Goal: Task Accomplishment & Management: Use online tool/utility

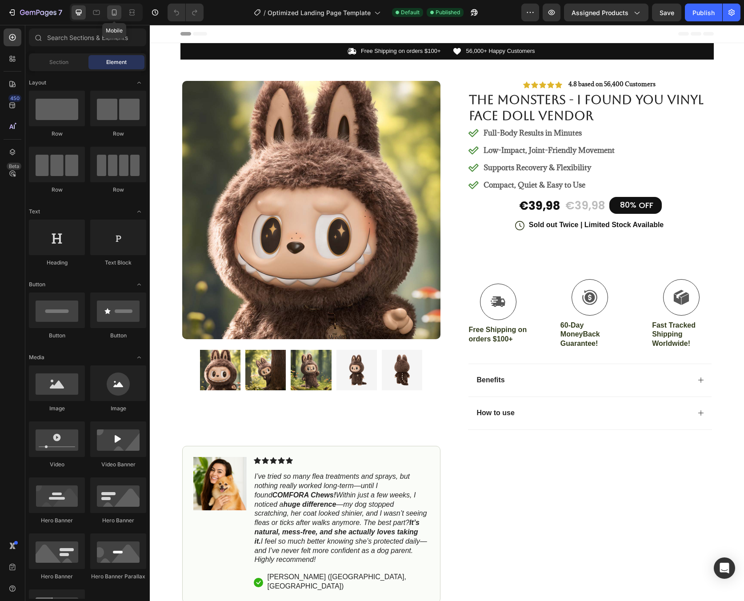
click at [117, 17] on div at bounding box center [114, 12] width 14 height 14
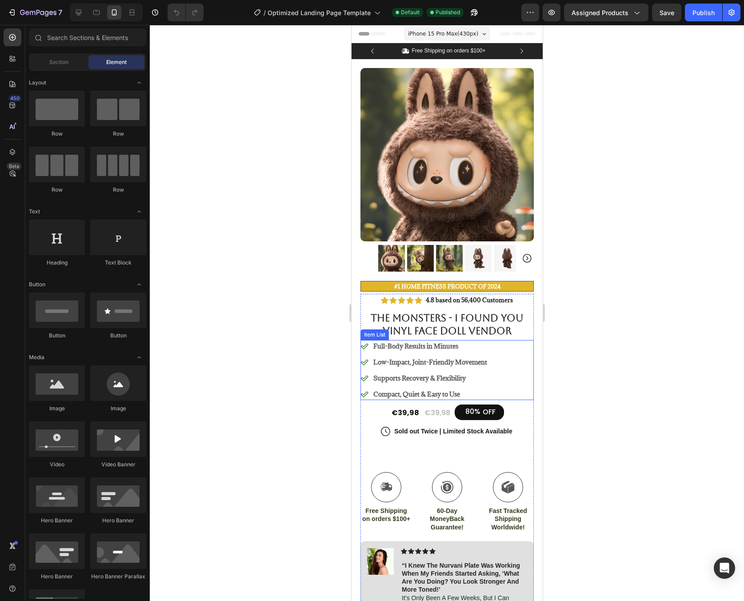
click at [452, 341] on p "Full-Body Results in Minutes" at bounding box center [430, 345] width 114 height 9
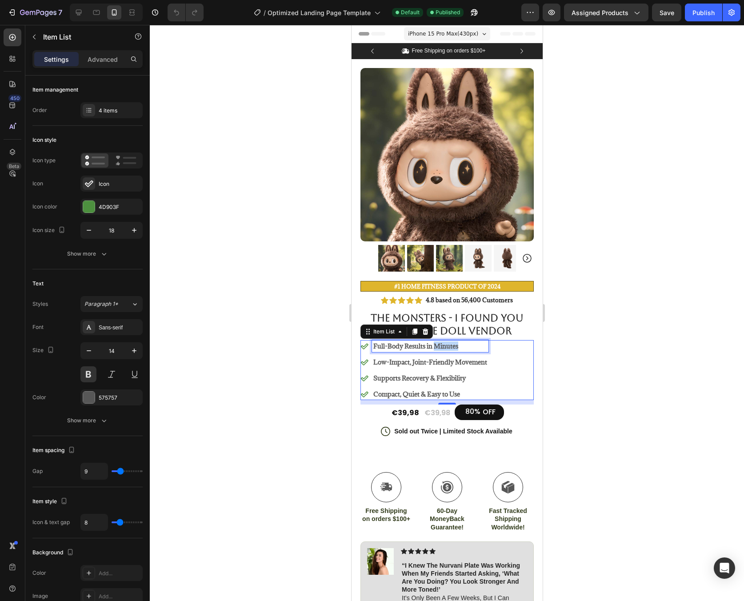
click at [452, 341] on p "Full-Body Results in Minutes" at bounding box center [430, 345] width 114 height 9
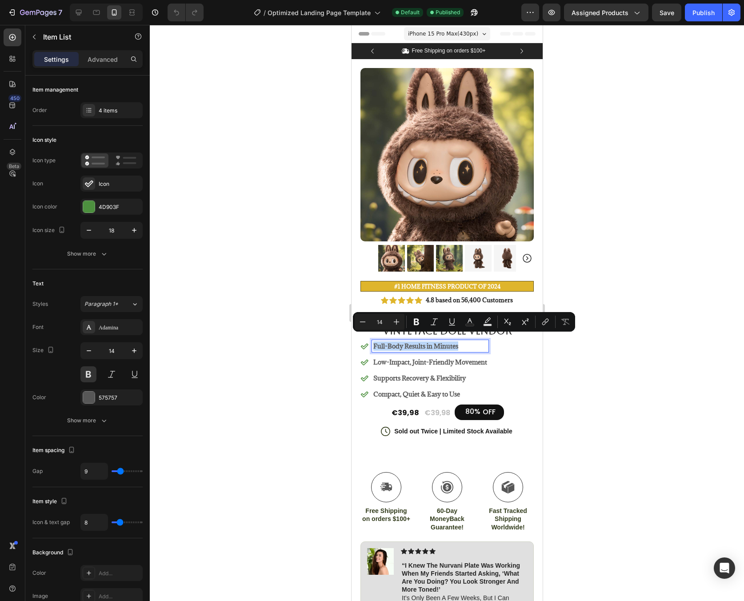
click at [523, 359] on div "Full-Body Results in Minutes Low-Impact, Joint-Friendly Movement Supports Recov…" at bounding box center [446, 370] width 173 height 60
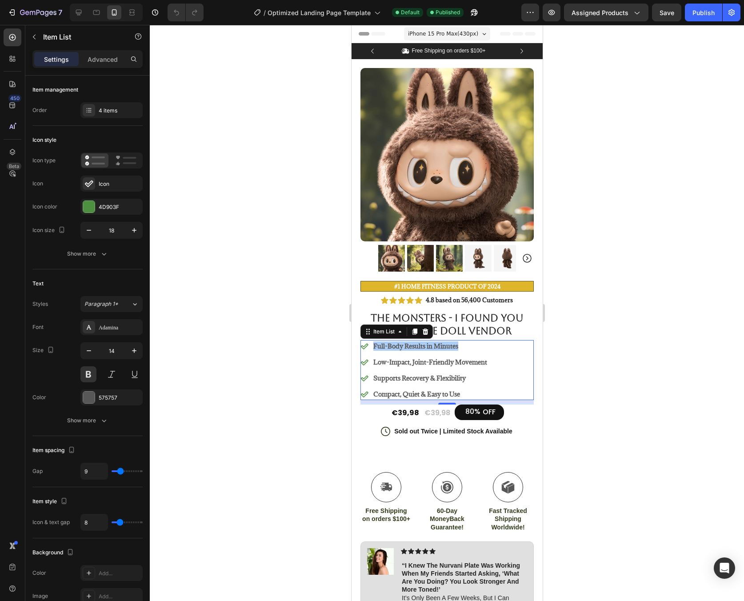
click at [560, 329] on div at bounding box center [447, 313] width 594 height 576
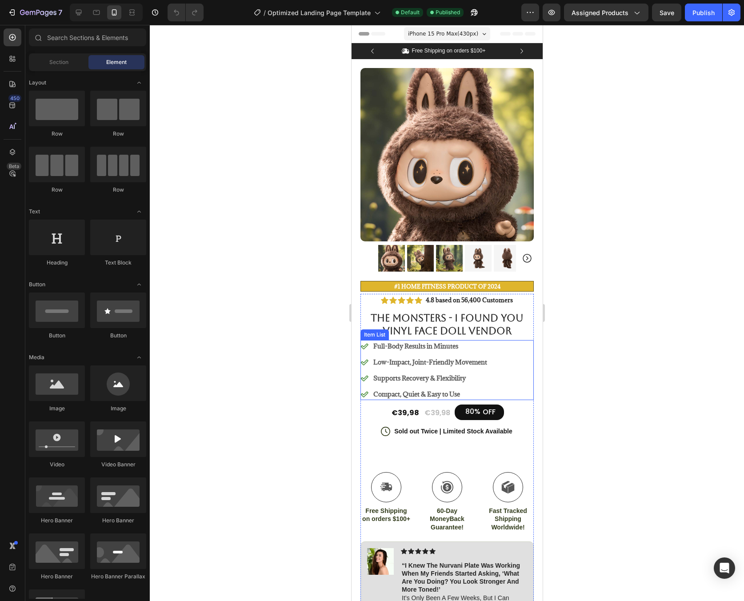
click at [412, 343] on p "Full-Body Results in Minutes" at bounding box center [430, 345] width 114 height 9
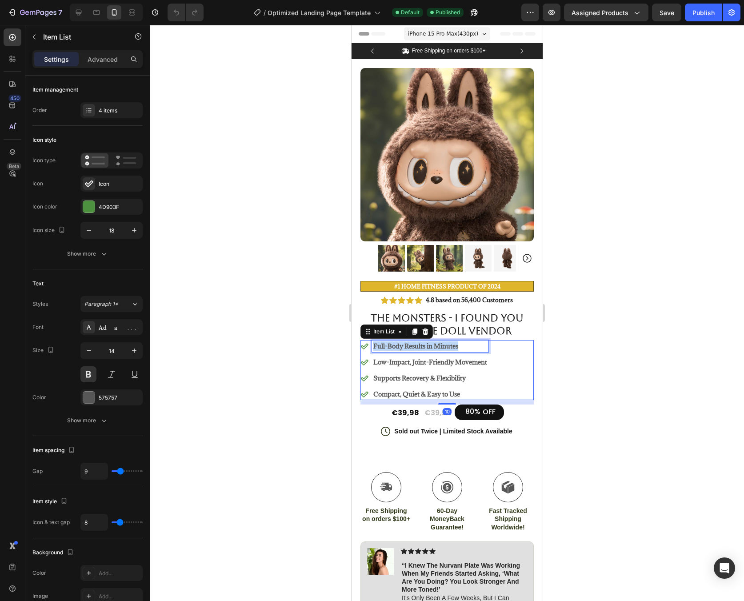
click at [412, 343] on p "Full-Body Results in Minutes" at bounding box center [430, 345] width 114 height 9
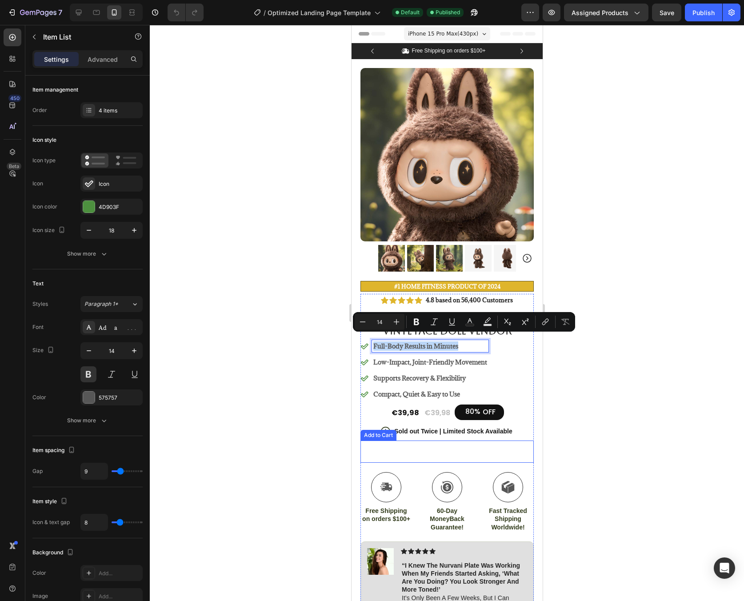
click at [505, 444] on button "Add to cart" at bounding box center [446, 451] width 173 height 22
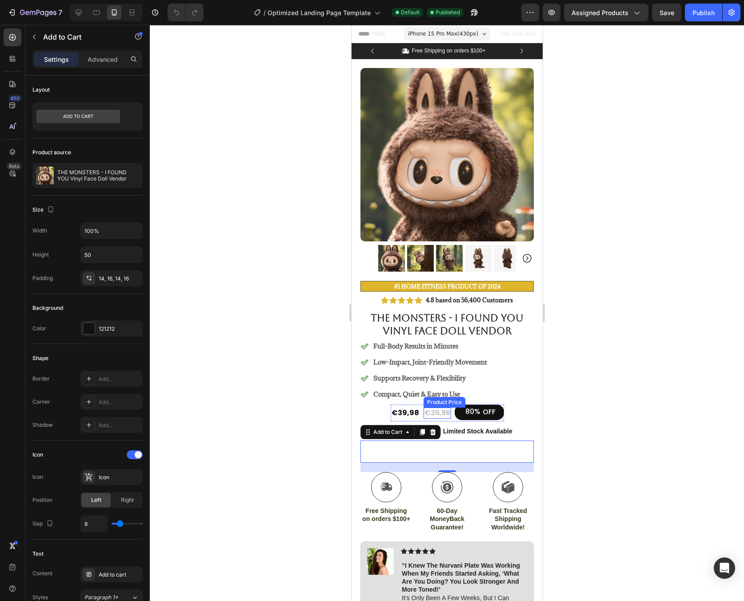
click at [435, 407] on div "€39,98" at bounding box center [437, 412] width 28 height 11
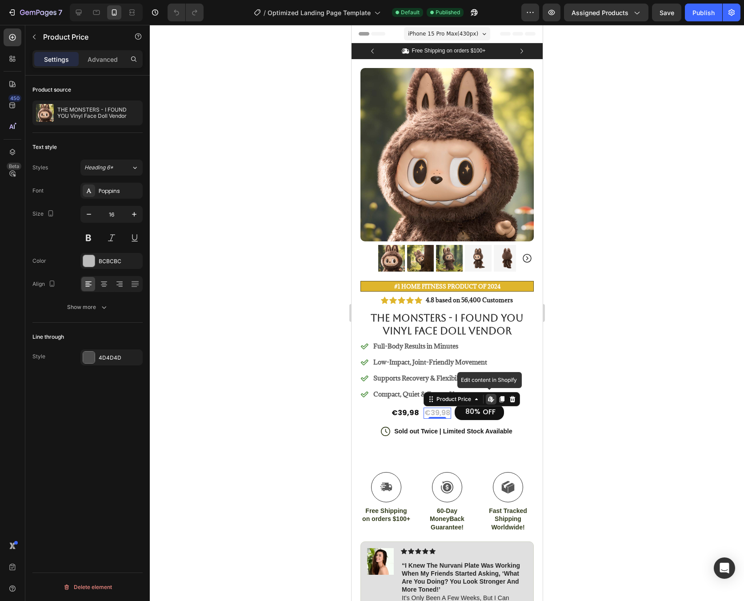
click at [490, 399] on icon at bounding box center [491, 400] width 3 height 3
click at [407, 407] on div "€39,98" at bounding box center [404, 412] width 29 height 11
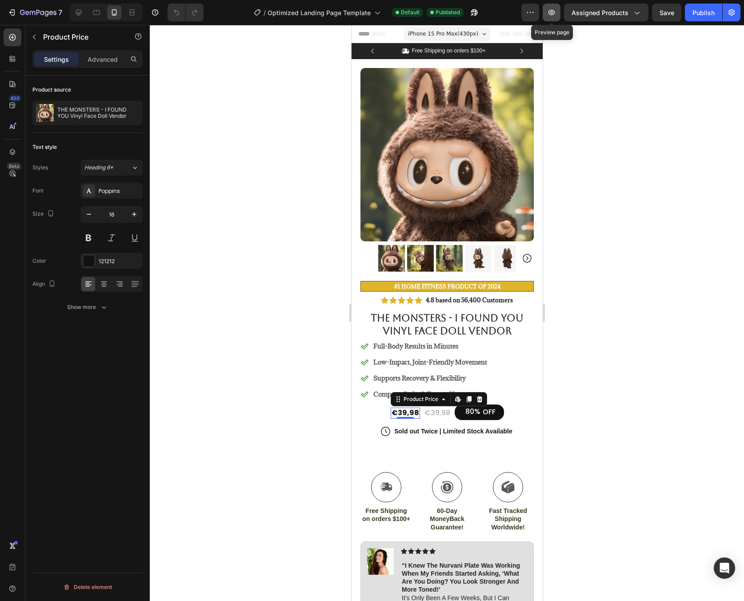
click at [553, 19] on button "button" at bounding box center [551, 13] width 18 height 18
click at [474, 39] on div "iPhone 15 Pro Max ( 430 px)" at bounding box center [446, 33] width 86 height 13
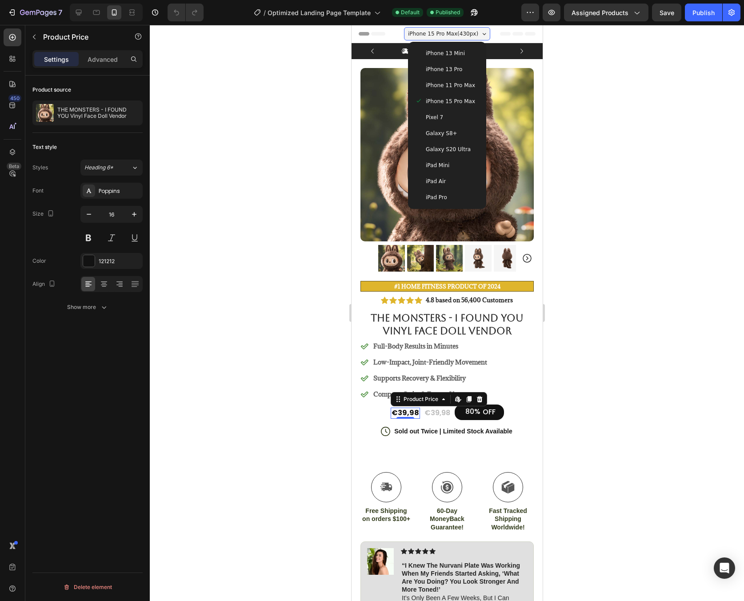
click at [613, 100] on div at bounding box center [447, 313] width 594 height 576
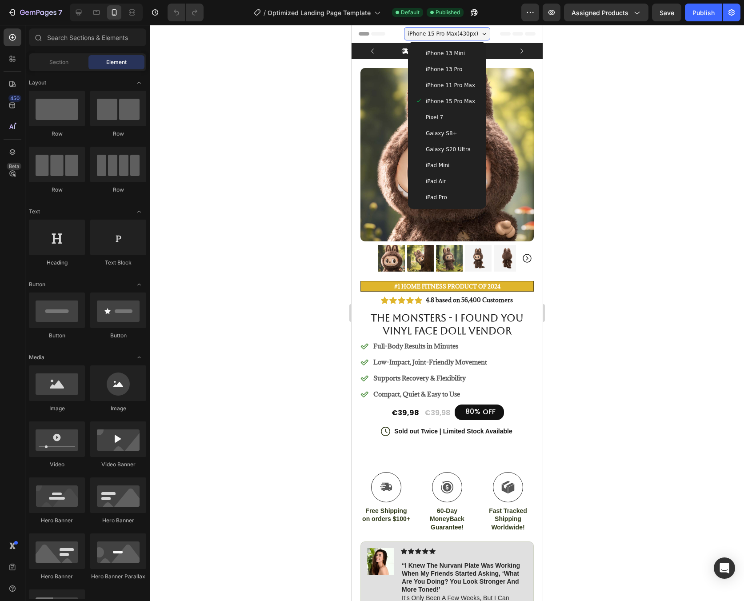
click at [590, 105] on div at bounding box center [447, 313] width 594 height 576
click at [531, 63] on div "Product Images #1 Home fitness Product of 2024 Text Block Image Icon Icon Icon …" at bounding box center [446, 404] width 191 height 691
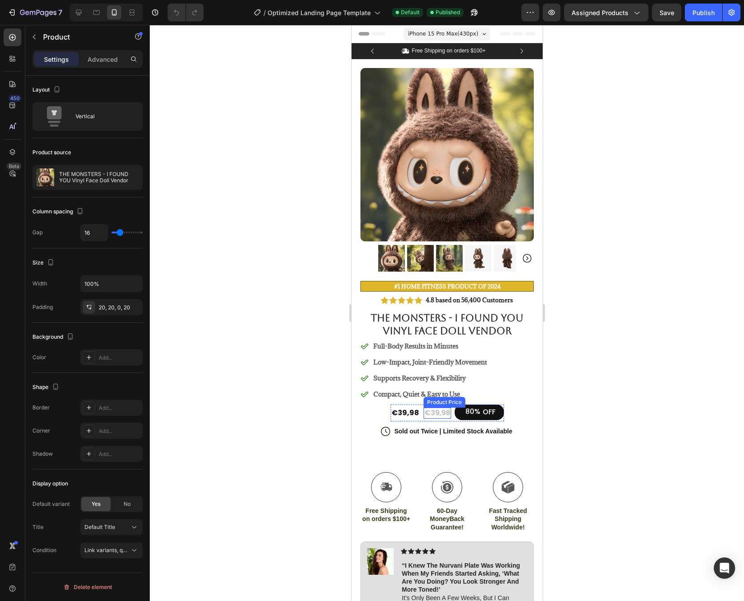
click at [430, 407] on div "€39,98" at bounding box center [437, 412] width 28 height 11
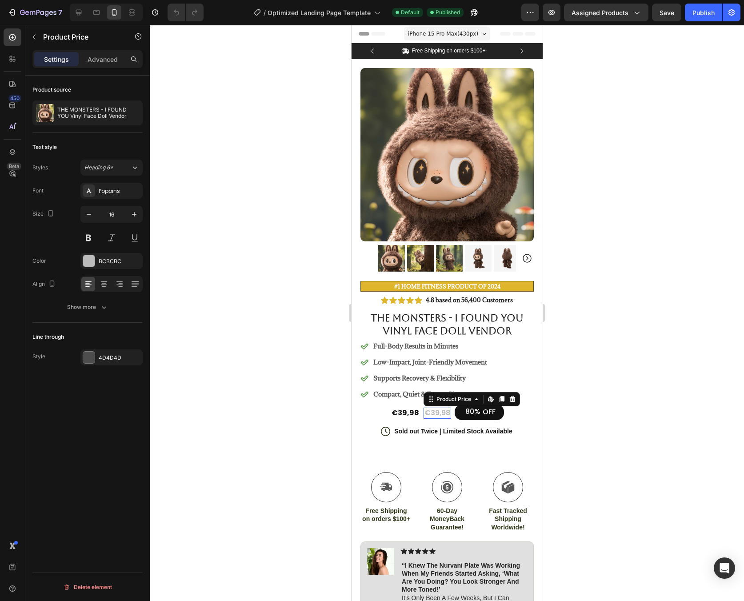
click at [430, 407] on div "€39,98" at bounding box center [437, 412] width 28 height 11
click at [434, 407] on div "€39,98" at bounding box center [437, 412] width 28 height 11
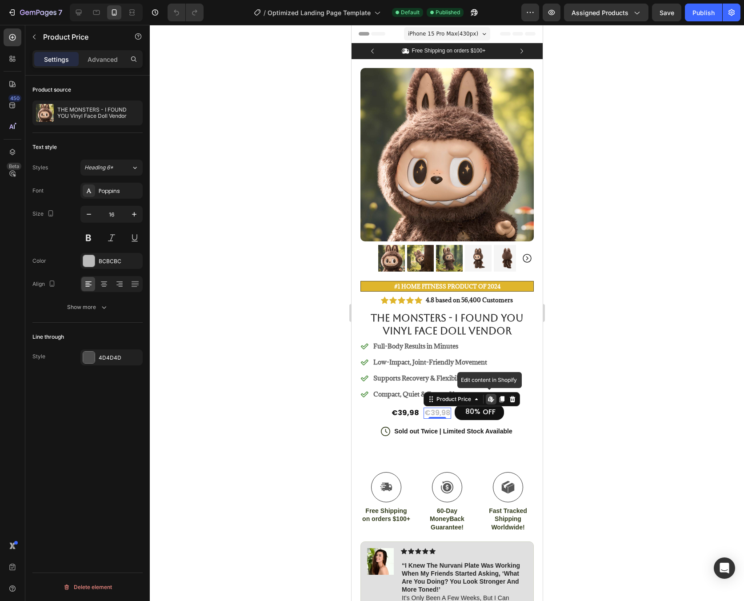
click at [434, 407] on div "€39,98" at bounding box center [437, 412] width 28 height 11
click at [435, 407] on div "€39,98" at bounding box center [437, 412] width 28 height 11
click at [473, 395] on icon at bounding box center [475, 398] width 7 height 7
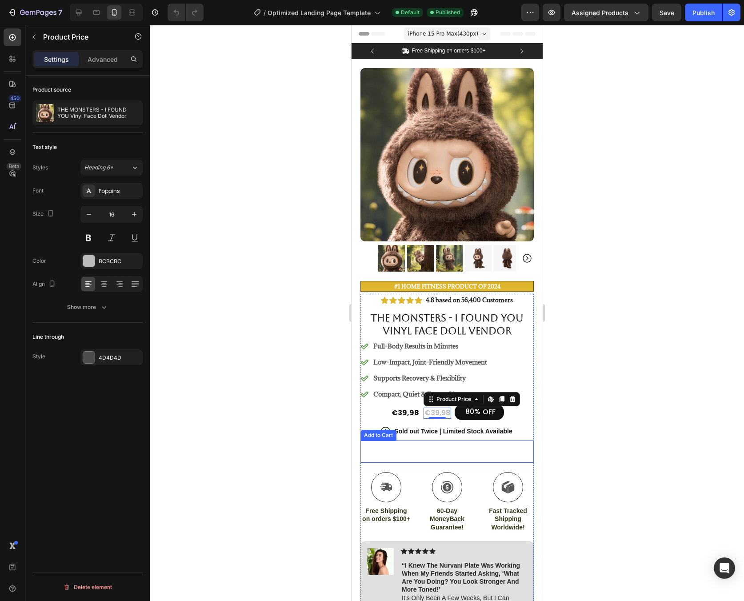
click at [494, 440] on button "Add to cart" at bounding box center [446, 451] width 173 height 22
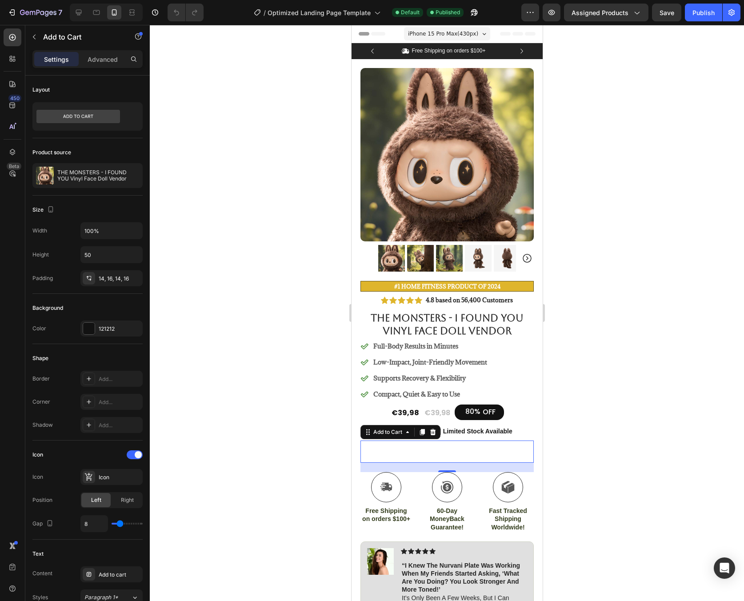
click at [599, 405] on div at bounding box center [447, 313] width 594 height 576
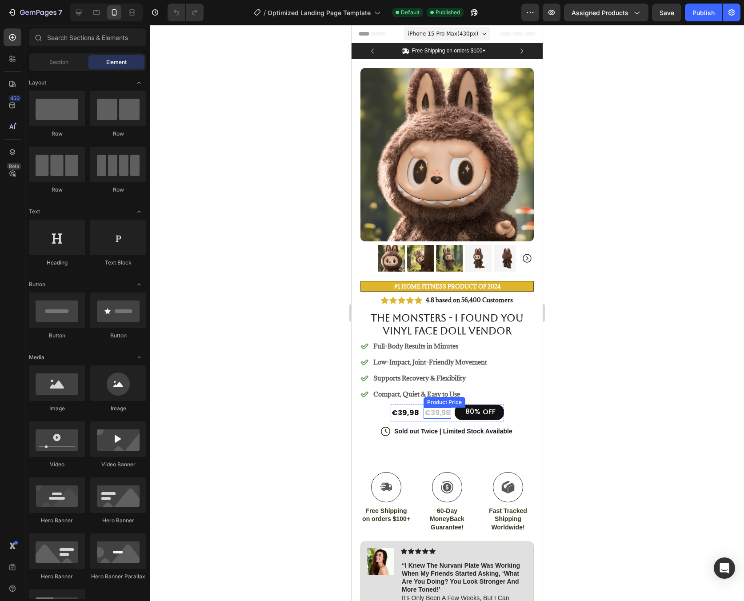
click at [438, 407] on div "€39,98" at bounding box center [437, 412] width 28 height 11
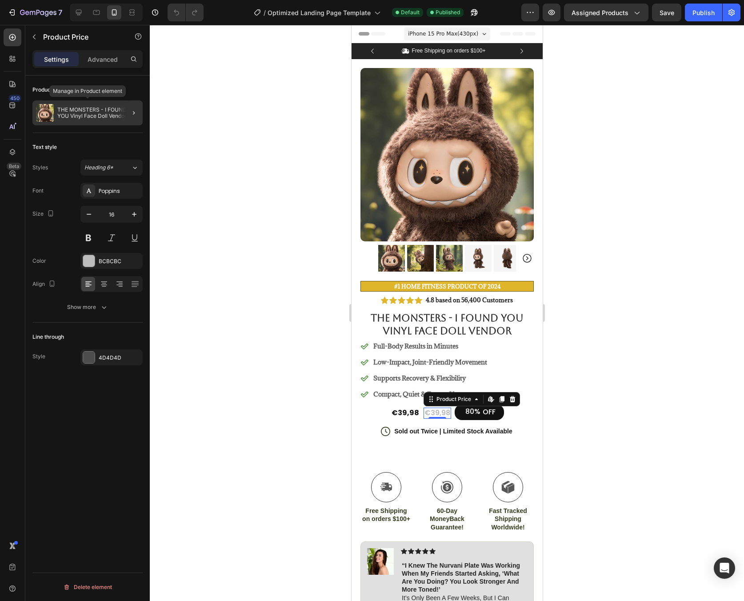
click at [111, 113] on p "THE MONSTERS - I FOUND YOU Vinyl Face Doll Vendor" at bounding box center [98, 113] width 82 height 12
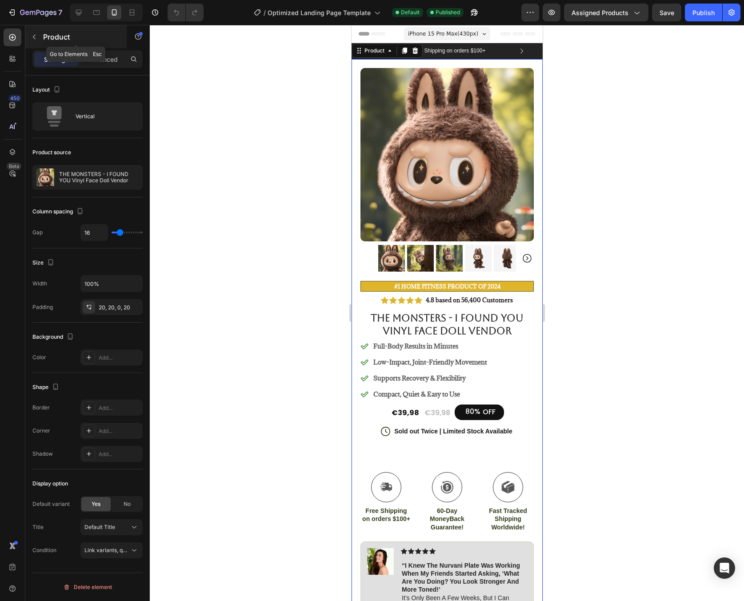
click at [101, 48] on div "Product" at bounding box center [75, 36] width 101 height 23
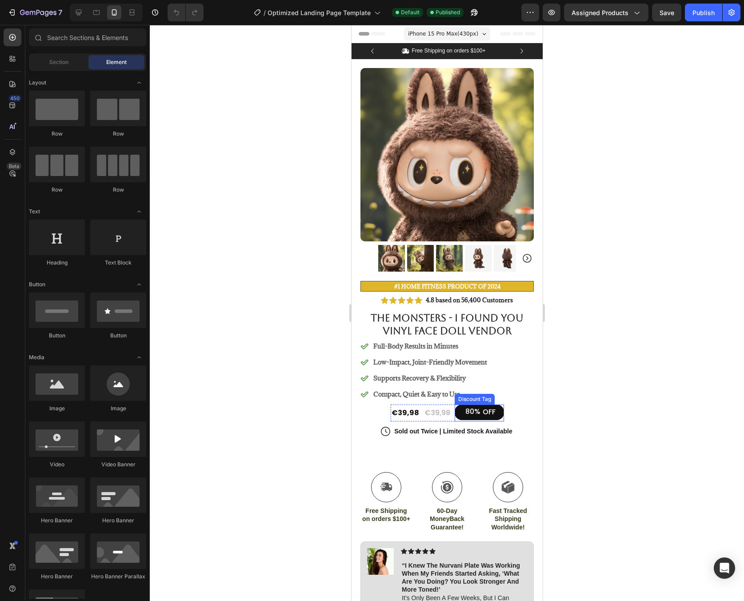
click at [461, 408] on div at bounding box center [462, 412] width 3 height 12
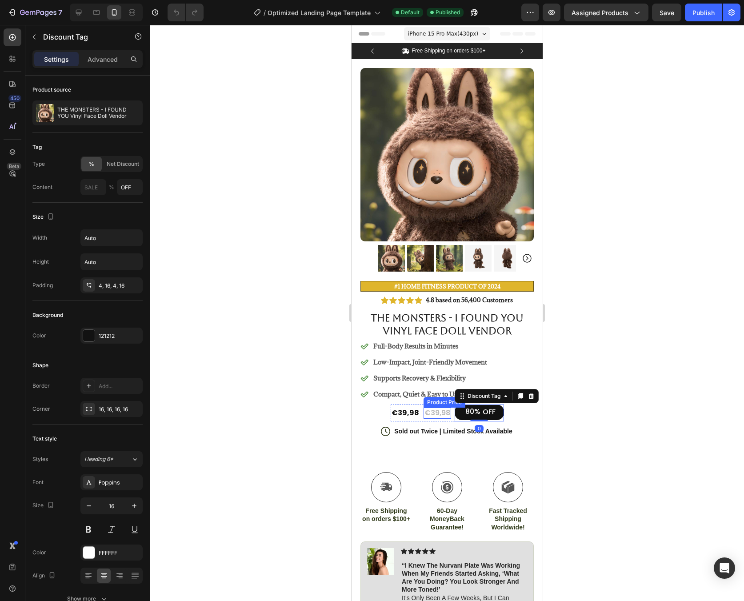
click at [441, 407] on div "€39,98" at bounding box center [437, 412] width 28 height 11
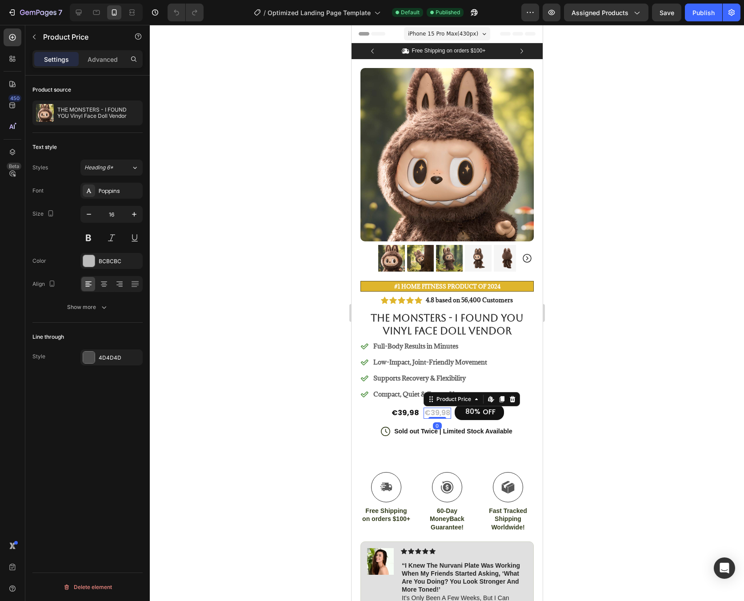
click at [438, 407] on div "€39,98" at bounding box center [437, 412] width 28 height 11
click at [433, 407] on div "€39,98" at bounding box center [437, 412] width 28 height 11
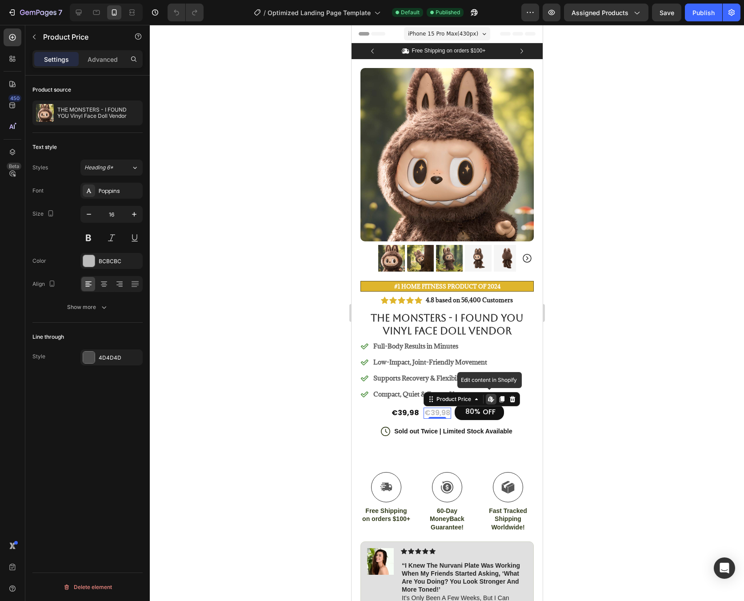
click at [433, 407] on div "€39,98" at bounding box center [437, 412] width 28 height 11
click at [108, 306] on button "Show more" at bounding box center [87, 307] width 110 height 16
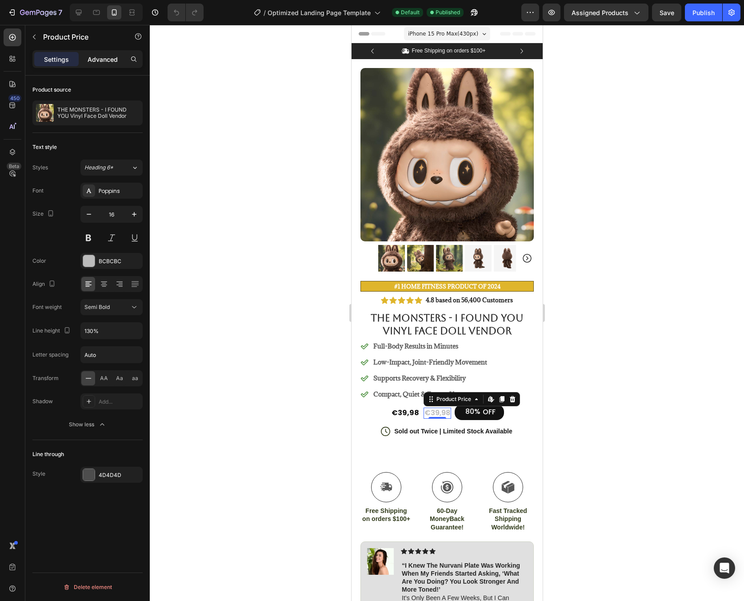
click at [102, 64] on div "Advanced" at bounding box center [102, 59] width 44 height 14
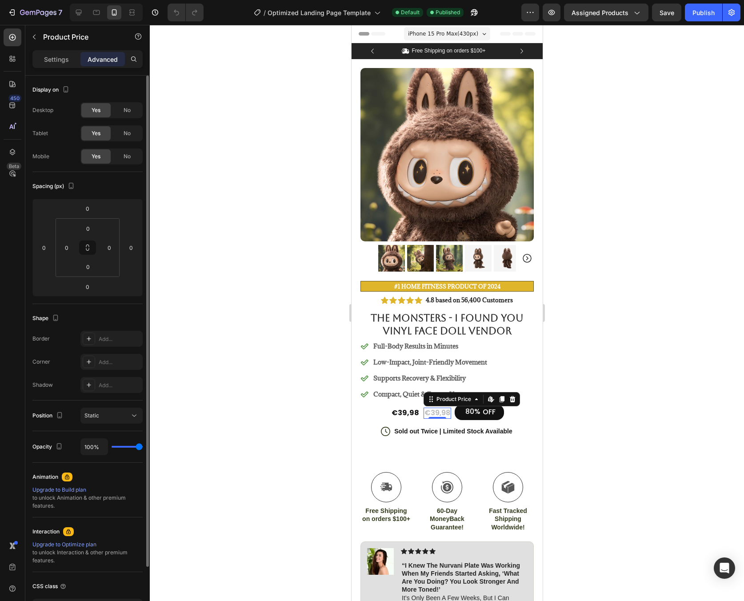
click at [639, 382] on div at bounding box center [447, 313] width 594 height 576
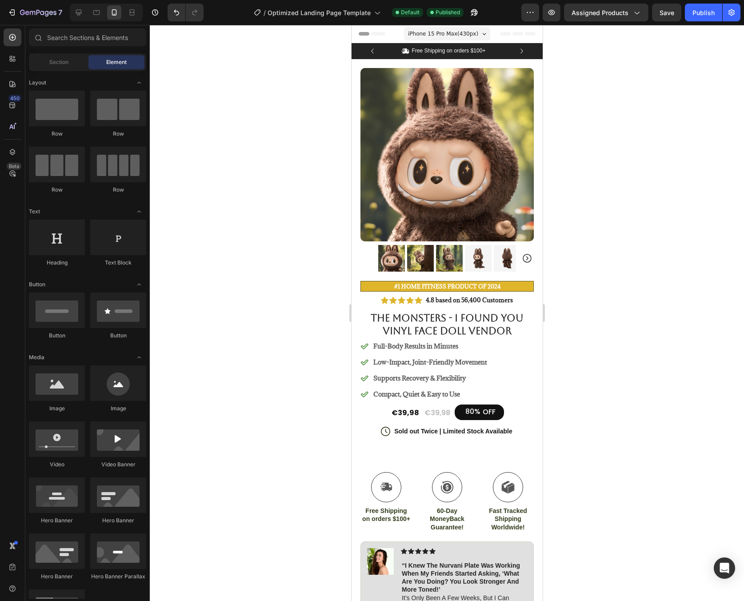
click at [587, 172] on div at bounding box center [447, 313] width 594 height 576
click at [528, 267] on div "Product Images #1 Home fitness Product of 2024 Text Block Image Icon Icon Icon …" at bounding box center [446, 404] width 191 height 691
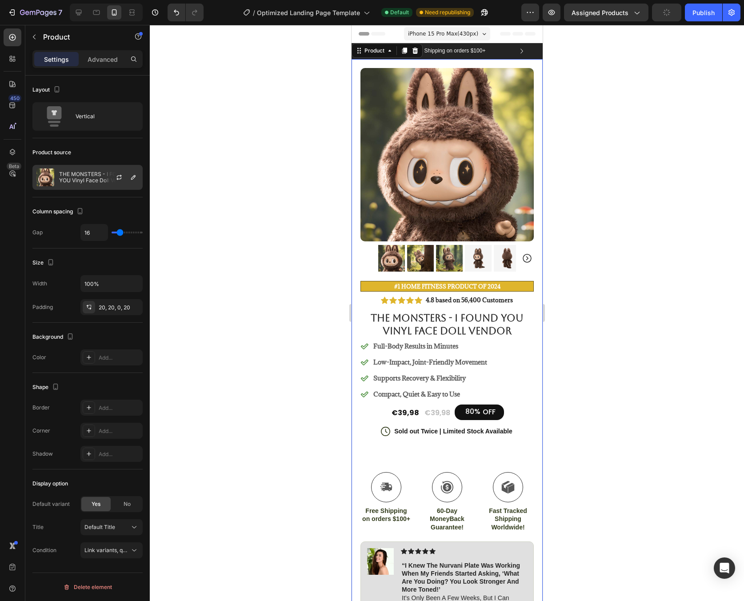
click at [97, 170] on div "THE MONSTERS - I FOUND YOU Vinyl Face Doll Vendor" at bounding box center [87, 177] width 110 height 25
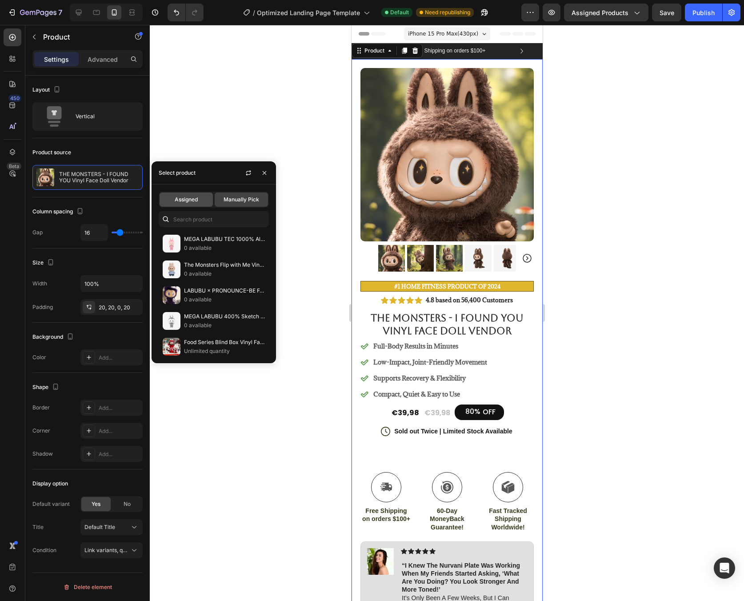
click at [177, 203] on span "Assigned" at bounding box center [186, 199] width 23 height 8
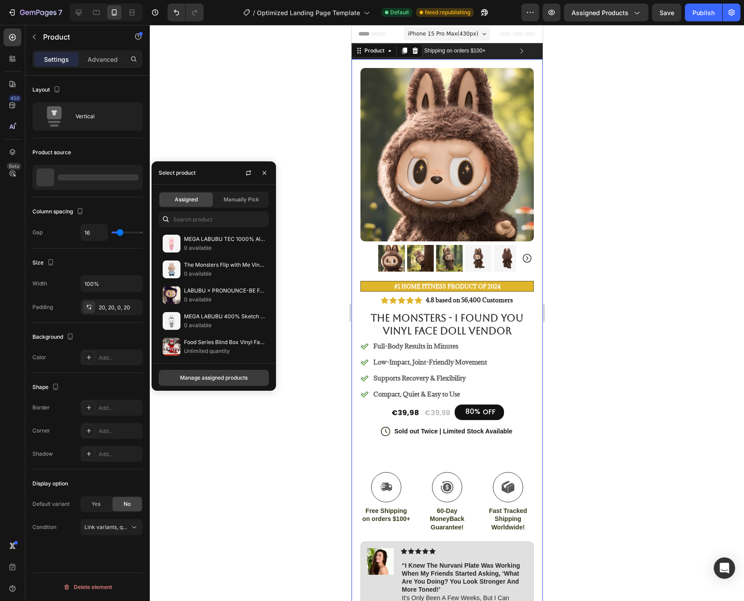
click at [234, 373] on button "Manage assigned products" at bounding box center [214, 378] width 110 height 16
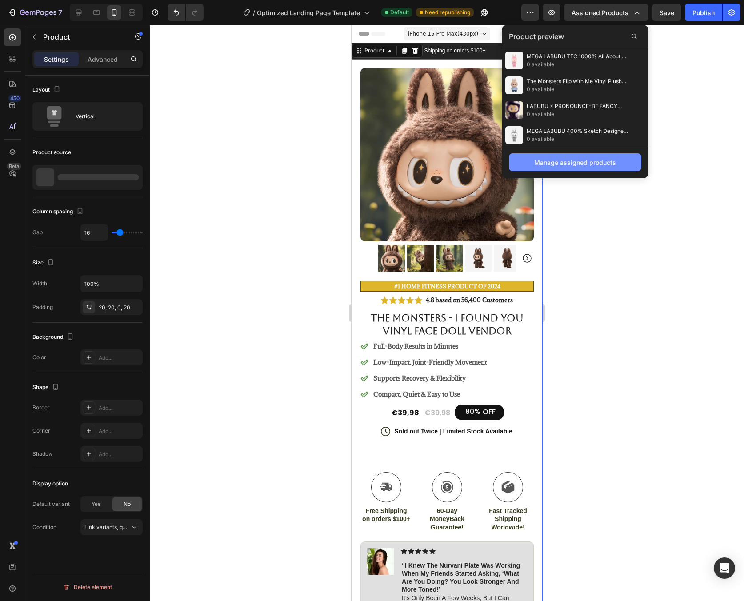
click at [595, 160] on div "Manage assigned products" at bounding box center [575, 162] width 82 height 9
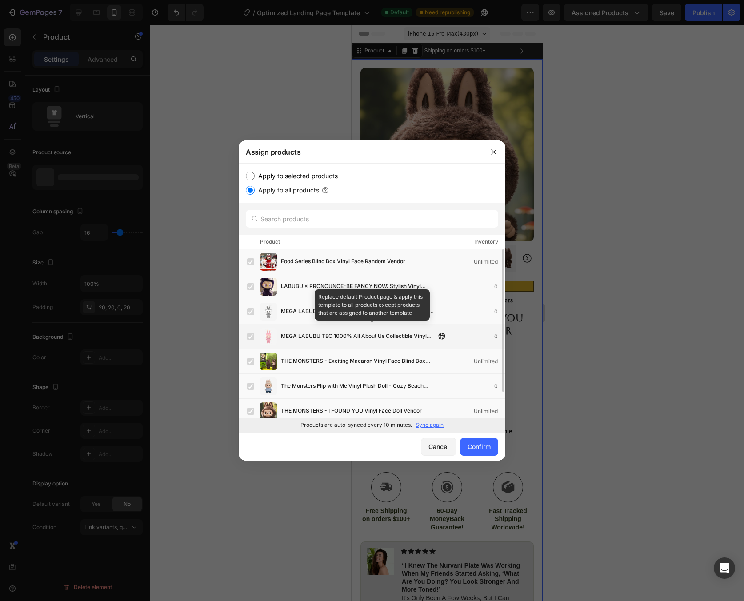
scroll to position [31, 0]
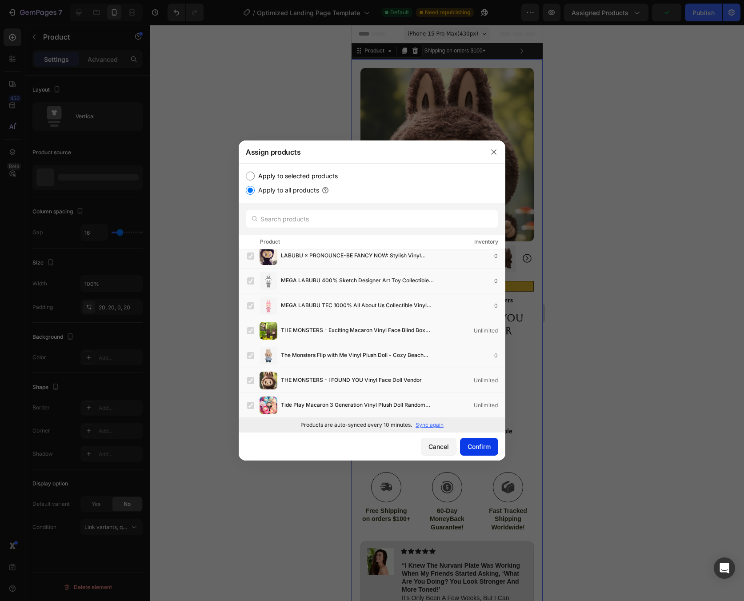
click at [467, 444] on div "Confirm" at bounding box center [478, 446] width 23 height 9
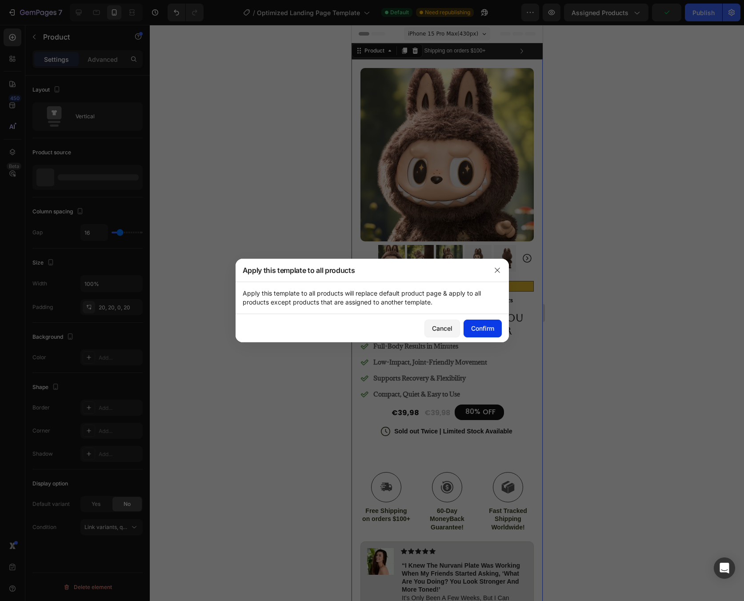
click at [482, 329] on div "Confirm" at bounding box center [482, 327] width 23 height 9
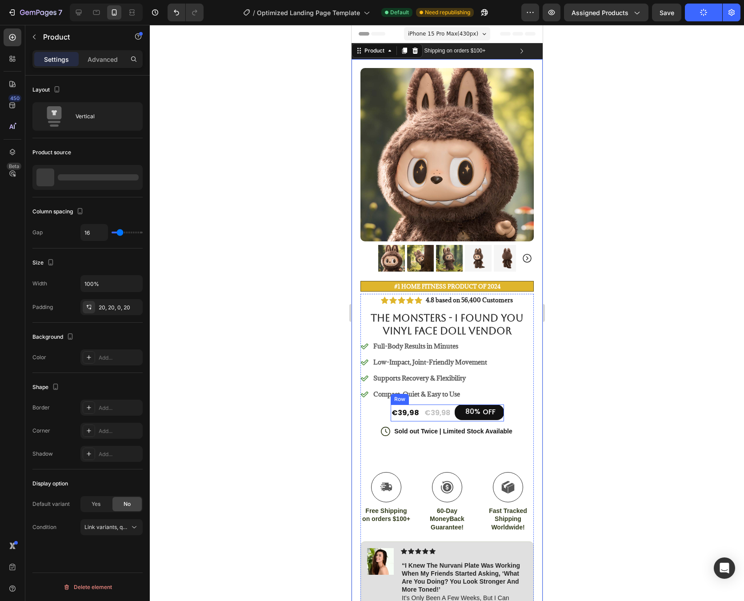
click at [423, 413] on div "€39,98 Product Price Product Price" at bounding box center [437, 412] width 28 height 17
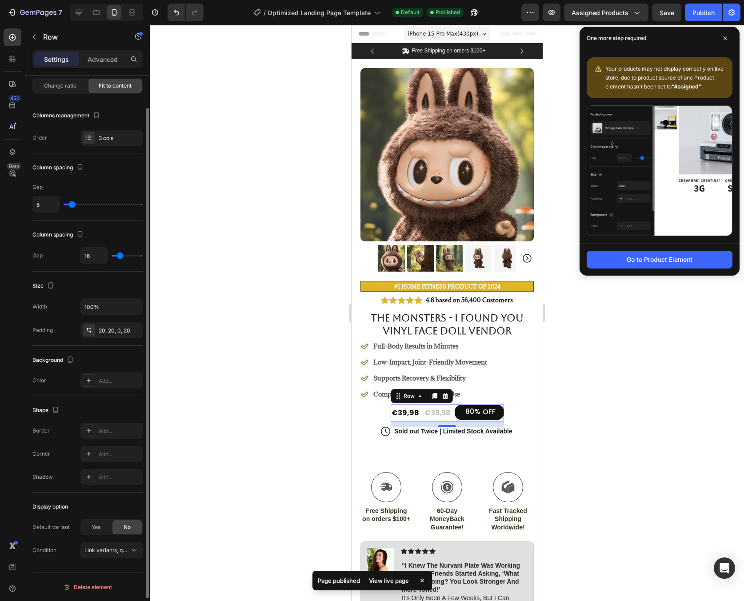
scroll to position [53, 0]
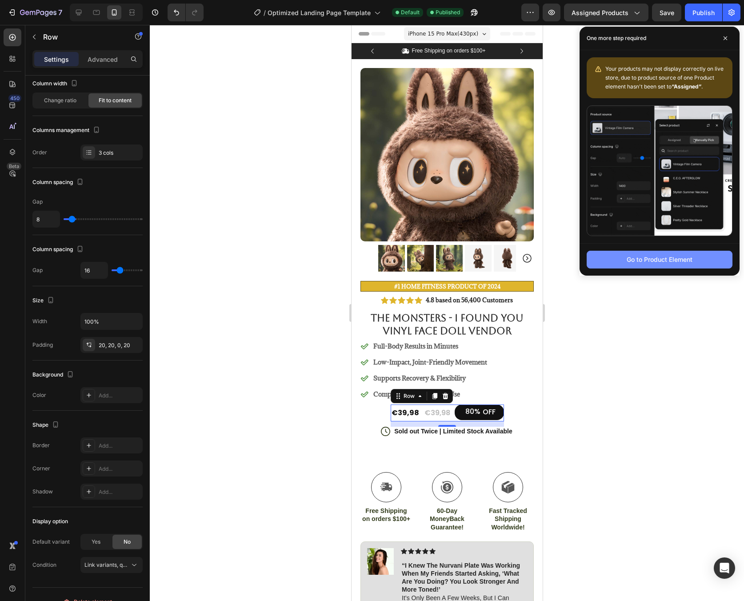
click at [696, 263] on button "Go to Product Element" at bounding box center [659, 260] width 146 height 18
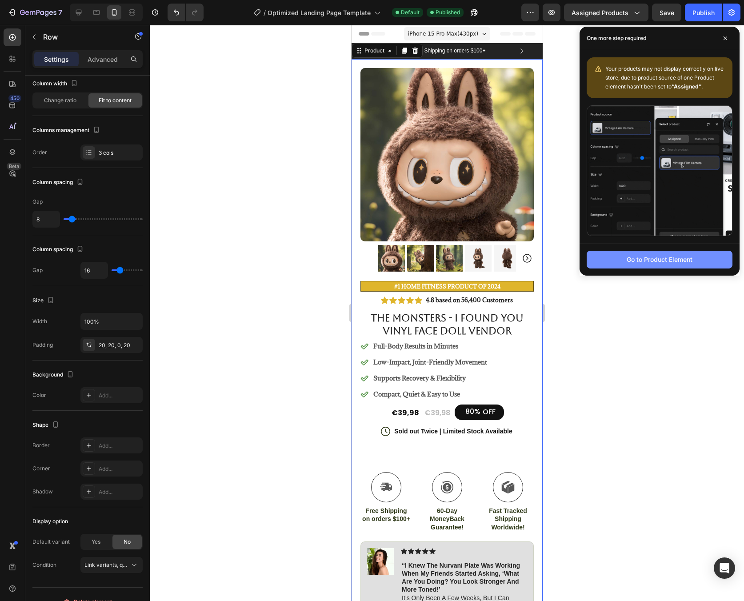
scroll to position [0, 0]
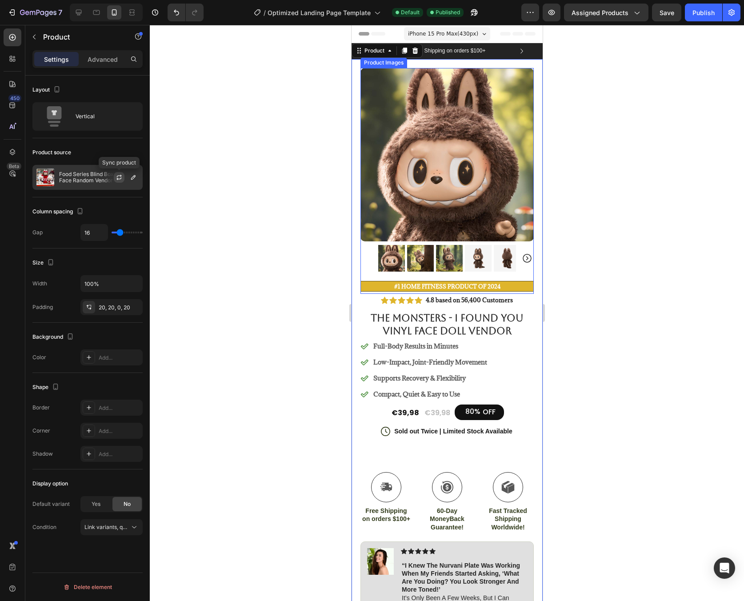
click at [122, 176] on icon "button" at bounding box center [118, 177] width 7 height 7
click at [130, 177] on icon "button" at bounding box center [133, 177] width 7 height 7
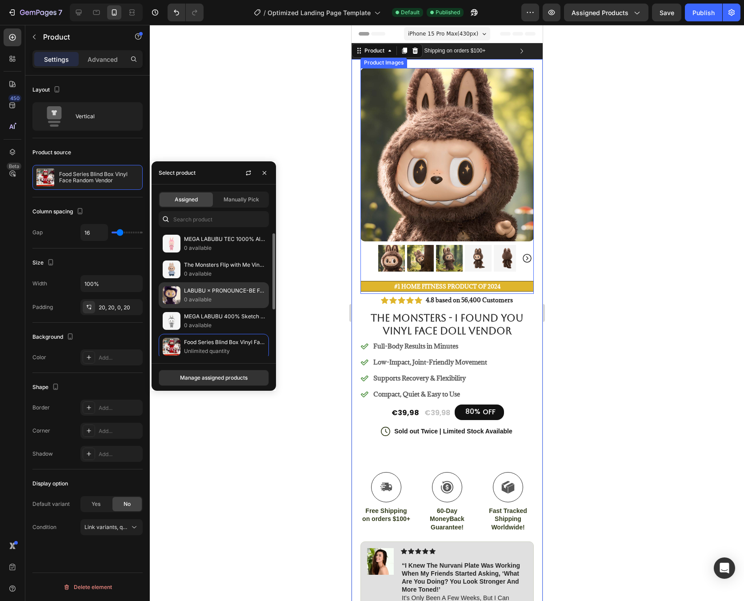
scroll to position [80, 0]
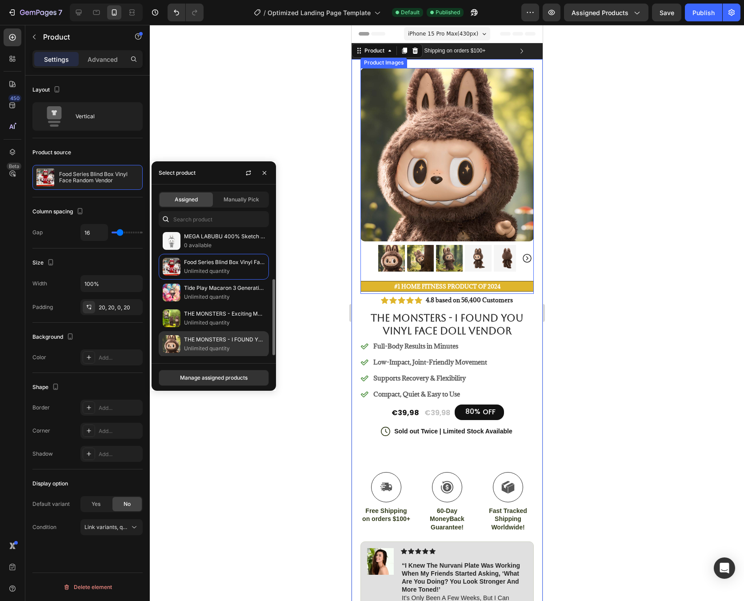
click at [236, 336] on p "THE MONSTERS - I FOUND YOU Vinyl Face Doll Vendor" at bounding box center [224, 339] width 81 height 9
click at [240, 347] on p "Unlimited quantity" at bounding box center [224, 348] width 81 height 9
click at [202, 345] on p "Unlimited quantity" at bounding box center [224, 348] width 81 height 9
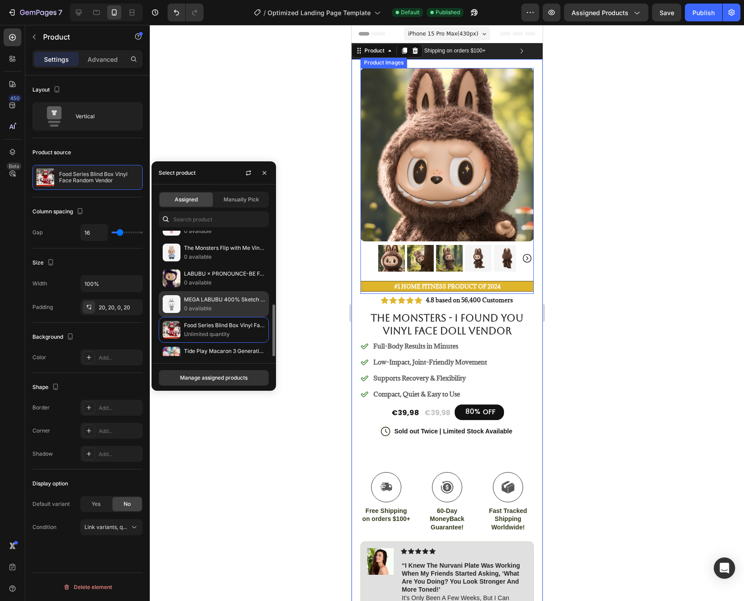
scroll to position [81, 0]
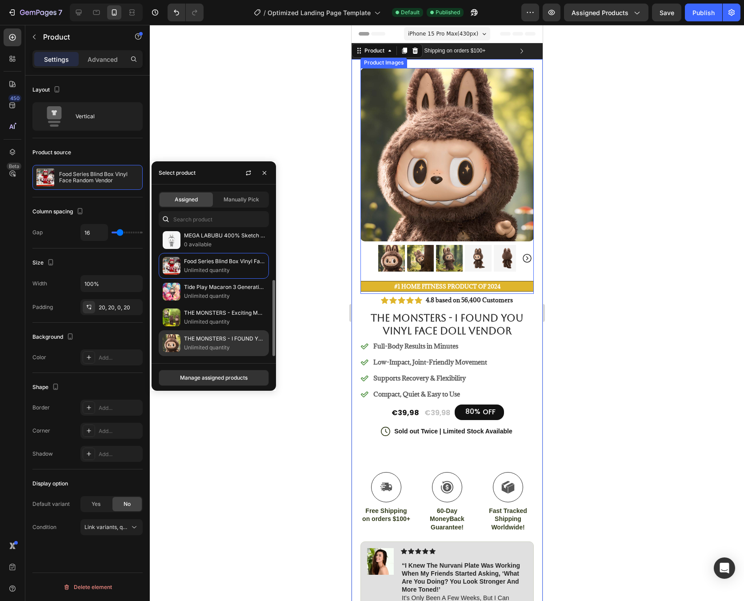
click at [249, 337] on p "THE MONSTERS - I FOUND YOU Vinyl Face Doll Vendor" at bounding box center [224, 338] width 81 height 9
click at [254, 352] on div "THE MONSTERS - I FOUND YOU Vinyl Face Doll Vendor Unlimited quantity" at bounding box center [214, 343] width 110 height 26
click at [302, 206] on div at bounding box center [447, 313] width 594 height 576
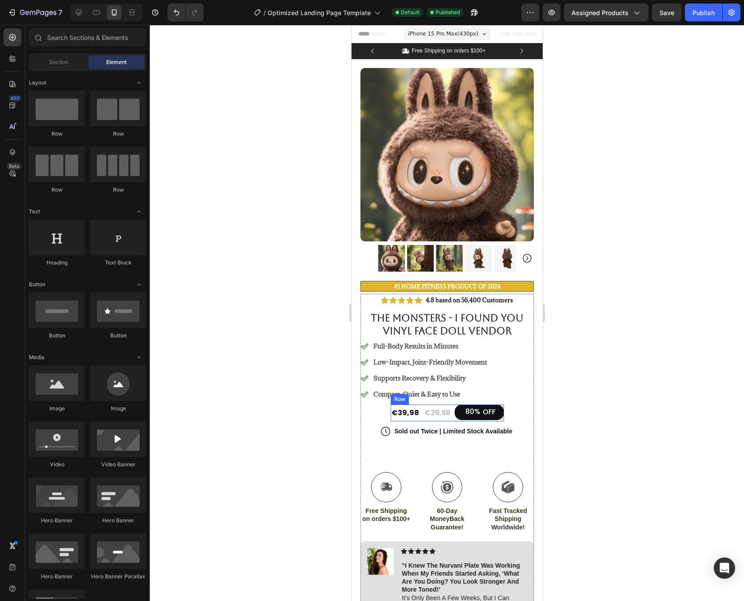
click at [423, 404] on div "€39,98 Product Price Product Price" at bounding box center [437, 412] width 28 height 17
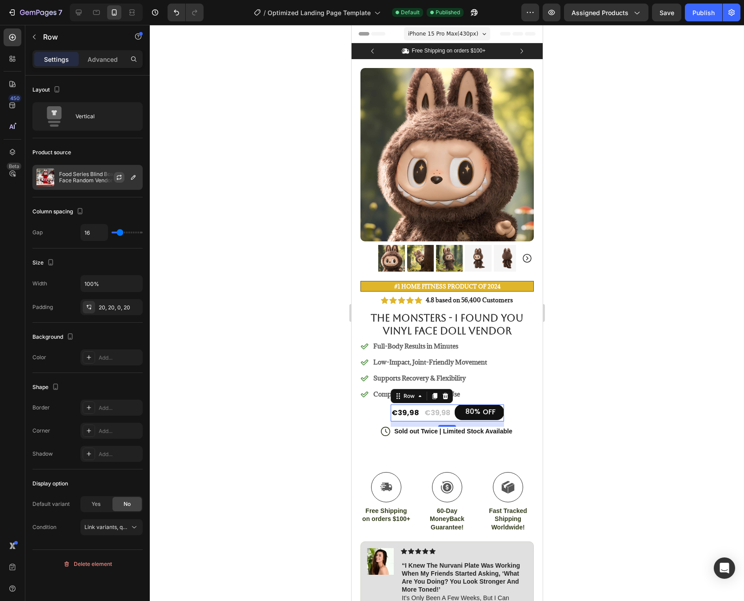
click at [116, 178] on icon "button" at bounding box center [118, 177] width 7 height 7
click at [122, 180] on icon "button" at bounding box center [118, 177] width 7 height 7
click at [120, 175] on icon "button" at bounding box center [118, 177] width 7 height 7
click at [131, 179] on icon "button" at bounding box center [133, 177] width 7 height 7
click at [266, 163] on div at bounding box center [447, 313] width 594 height 576
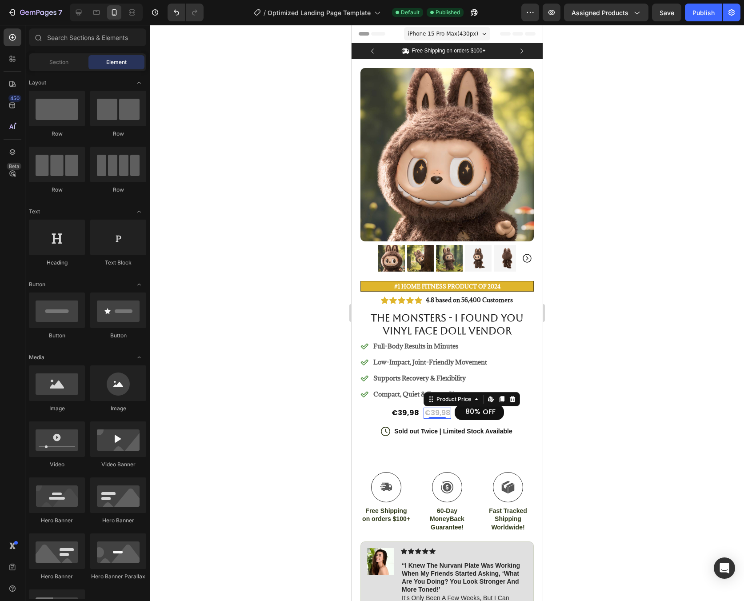
click at [445, 407] on div "€39,98" at bounding box center [437, 412] width 28 height 11
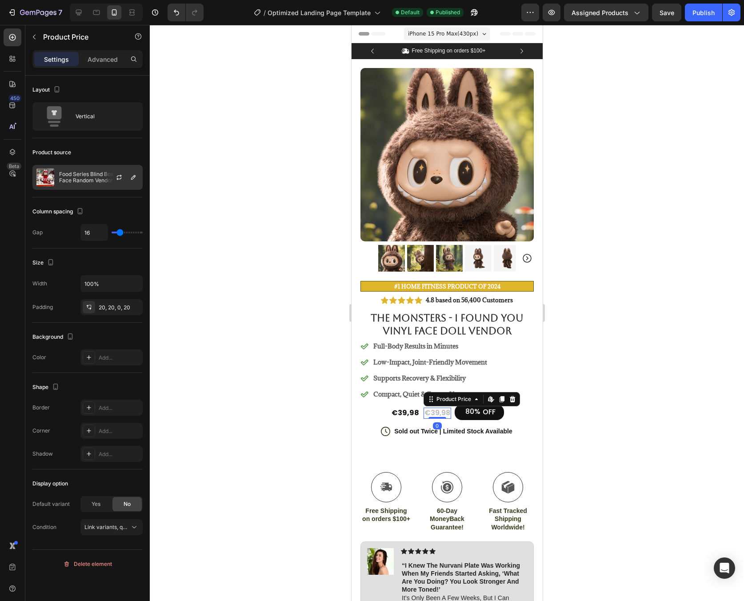
click at [74, 178] on p "Food Series Blind Box Vinyl Face Random Vendor" at bounding box center [99, 177] width 80 height 12
click at [406, 412] on div "€39,98 Product Price Product Price" at bounding box center [404, 412] width 29 height 17
click at [117, 178] on icon "button" at bounding box center [118, 178] width 5 height 3
click at [130, 178] on icon "button" at bounding box center [133, 177] width 7 height 7
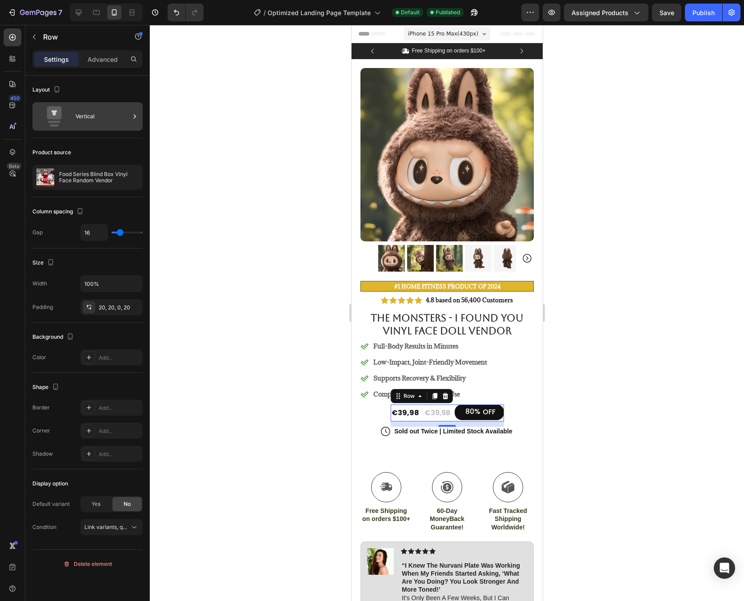
click at [98, 108] on div "Vertical" at bounding box center [103, 116] width 54 height 20
click at [131, 117] on icon at bounding box center [134, 116] width 9 height 9
click at [100, 61] on p "Advanced" at bounding box center [103, 59] width 30 height 9
click at [35, 39] on icon "button" at bounding box center [34, 37] width 3 height 5
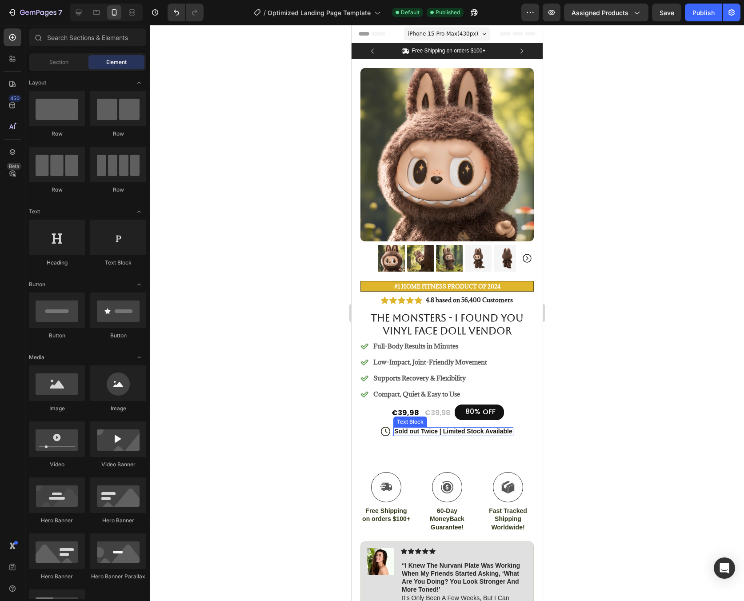
click at [424, 427] on p "Sold out Twice | Limited Stock Available" at bounding box center [453, 431] width 118 height 8
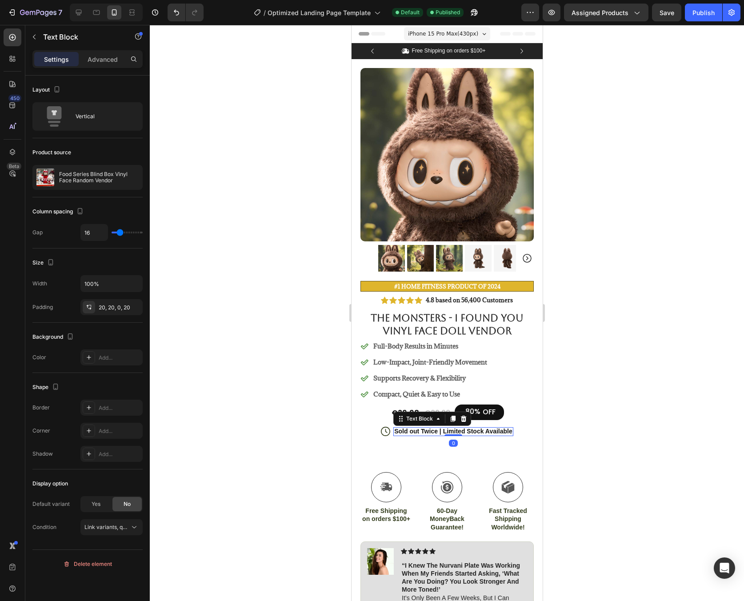
click at [439, 427] on p "Sold out Twice | Limited Stock Available" at bounding box center [453, 431] width 118 height 8
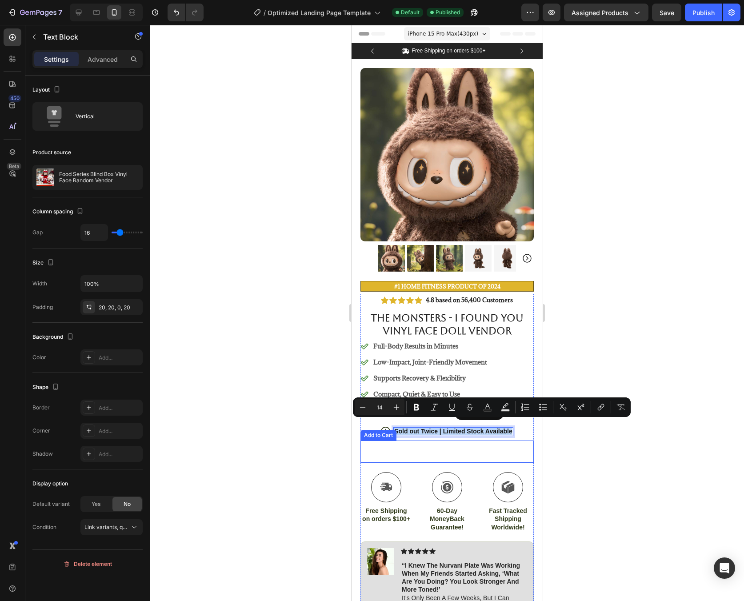
click at [491, 451] on button "Add to cart" at bounding box center [446, 451] width 173 height 22
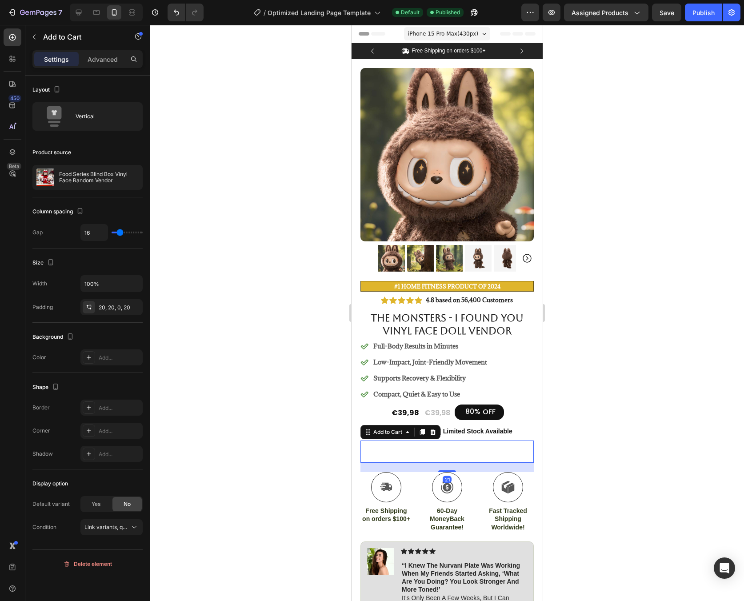
click at [508, 440] on button "Add to cart" at bounding box center [446, 451] width 173 height 22
click at [34, 39] on icon "button" at bounding box center [34, 36] width 7 height 7
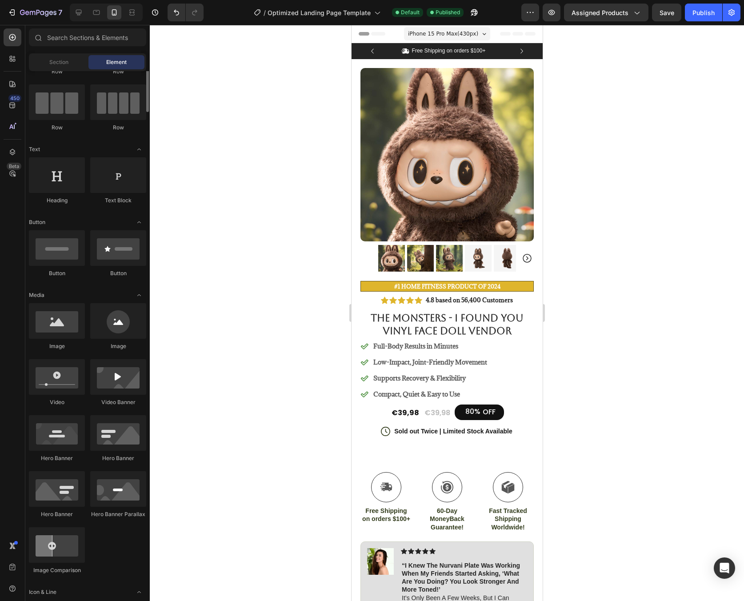
scroll to position [0, 0]
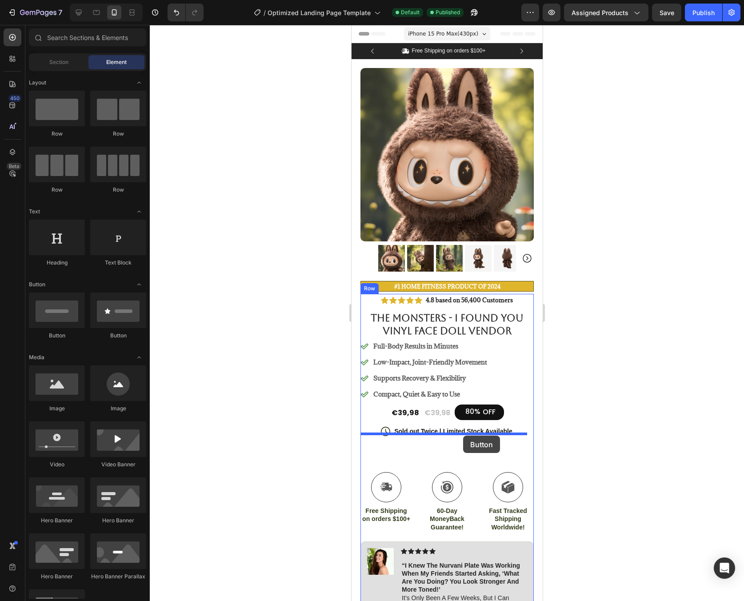
drag, startPoint x: 418, startPoint y: 336, endPoint x: 462, endPoint y: 435, distance: 109.0
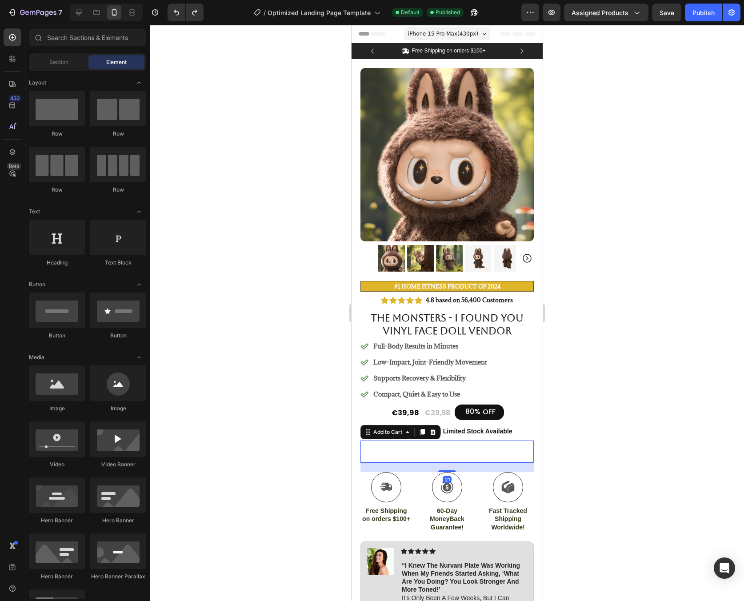
click at [492, 446] on button "Add to cart" at bounding box center [446, 451] width 173 height 22
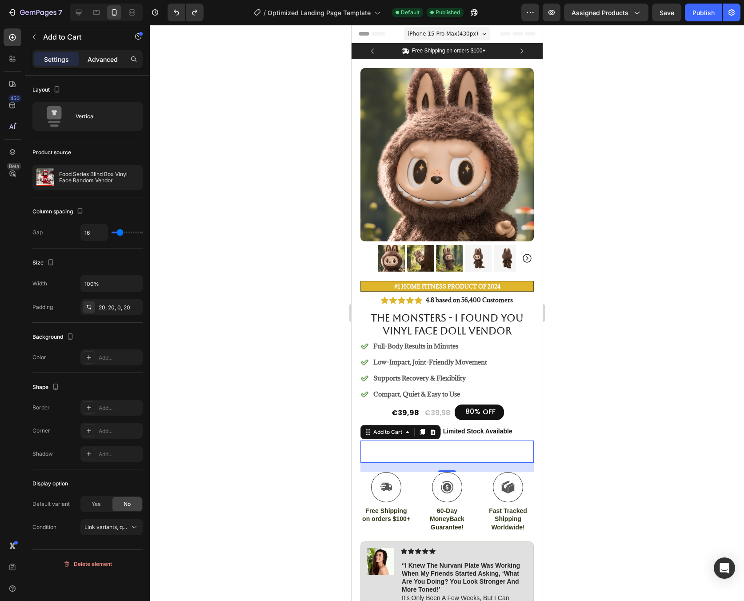
click at [107, 64] on div "Advanced" at bounding box center [102, 59] width 44 height 14
click at [109, 61] on p "Advanced" at bounding box center [103, 59] width 30 height 9
click at [101, 56] on p "Advanced" at bounding box center [103, 59] width 30 height 9
click at [100, 57] on p "Advanced" at bounding box center [103, 59] width 30 height 9
click at [97, 60] on p "Advanced" at bounding box center [103, 59] width 30 height 9
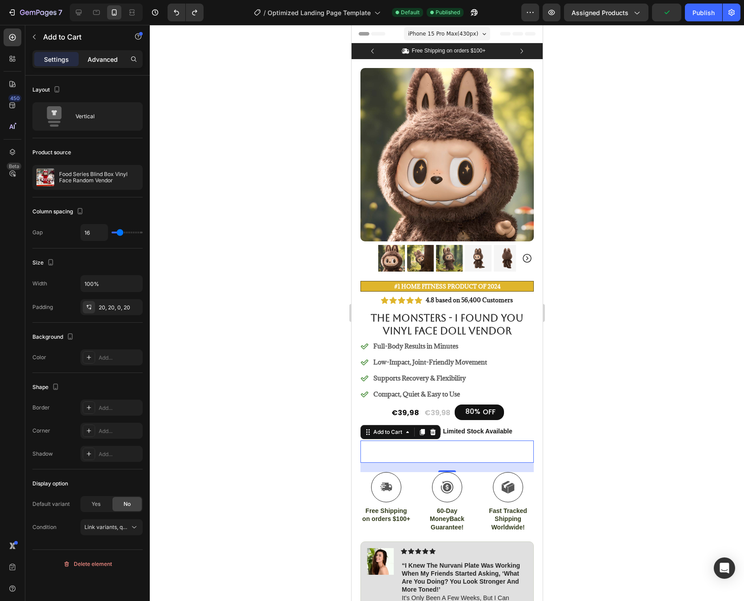
click at [95, 58] on p "Advanced" at bounding box center [103, 59] width 30 height 9
click at [141, 34] on div at bounding box center [141, 34] width 4 height 4
click at [697, 13] on div "Publish" at bounding box center [703, 12] width 22 height 9
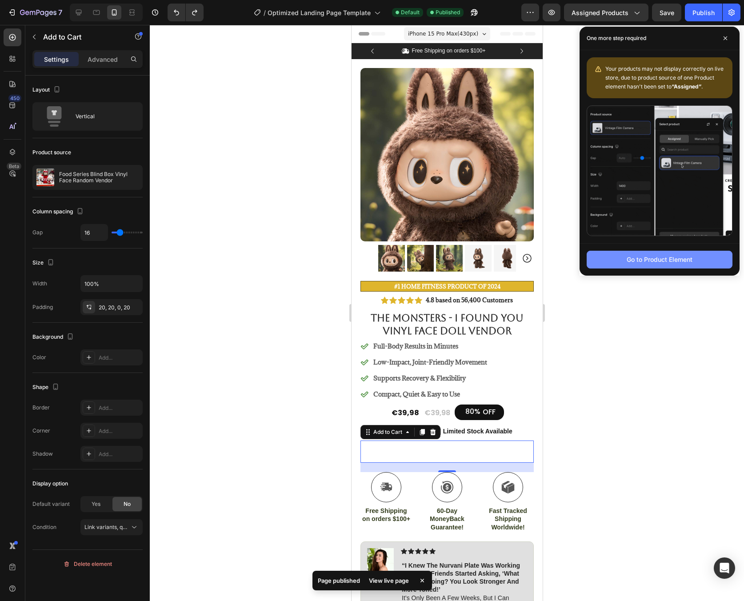
click at [675, 264] on button "Go to Product Element" at bounding box center [659, 260] width 146 height 18
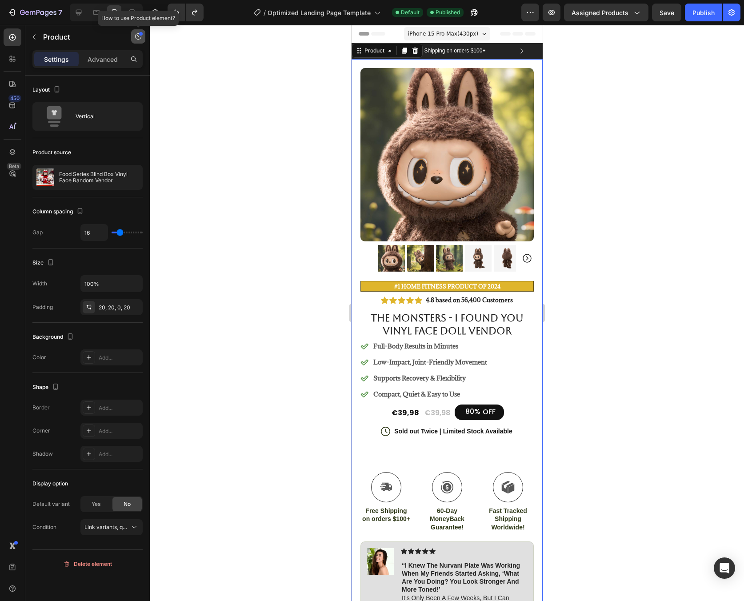
click at [135, 39] on icon "button" at bounding box center [138, 36] width 7 height 7
click at [110, 78] on button "Element tips New" at bounding box center [104, 73] width 73 height 16
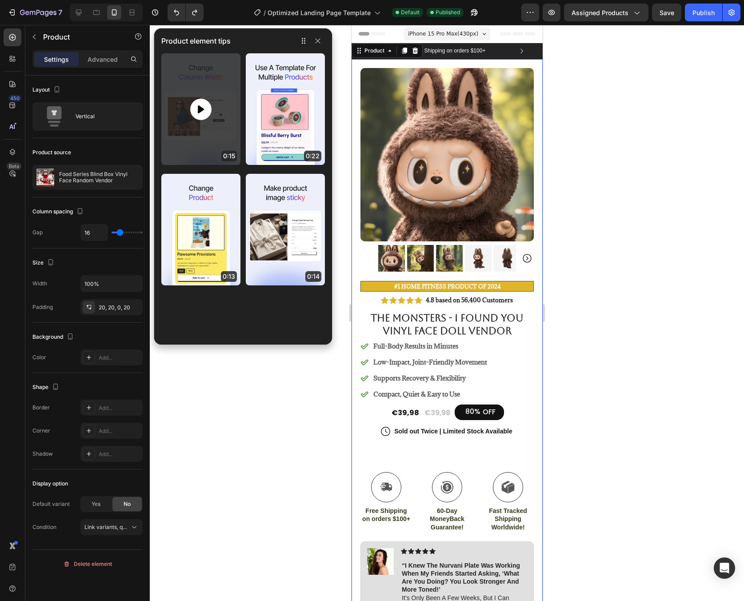
click at [198, 106] on icon at bounding box center [201, 109] width 6 height 8
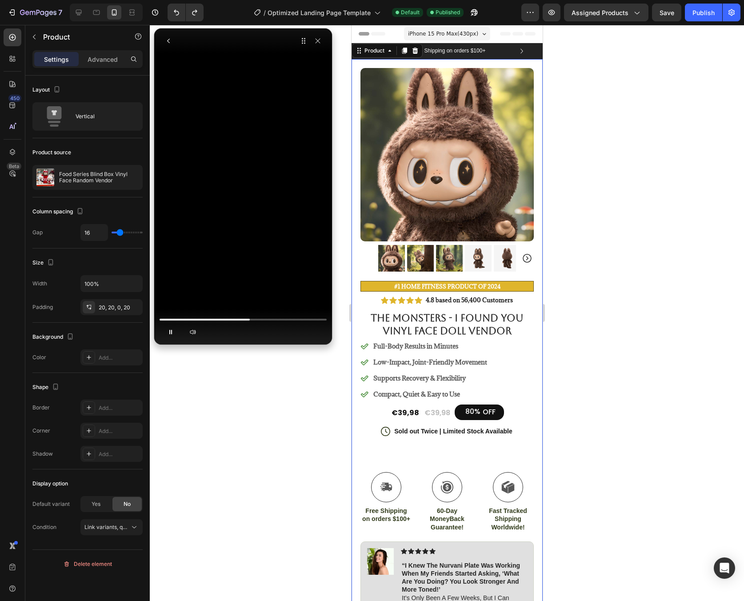
click at [243, 95] on video at bounding box center [242, 61] width 133 height 67
click at [320, 41] on icon "button" at bounding box center [317, 40] width 7 height 7
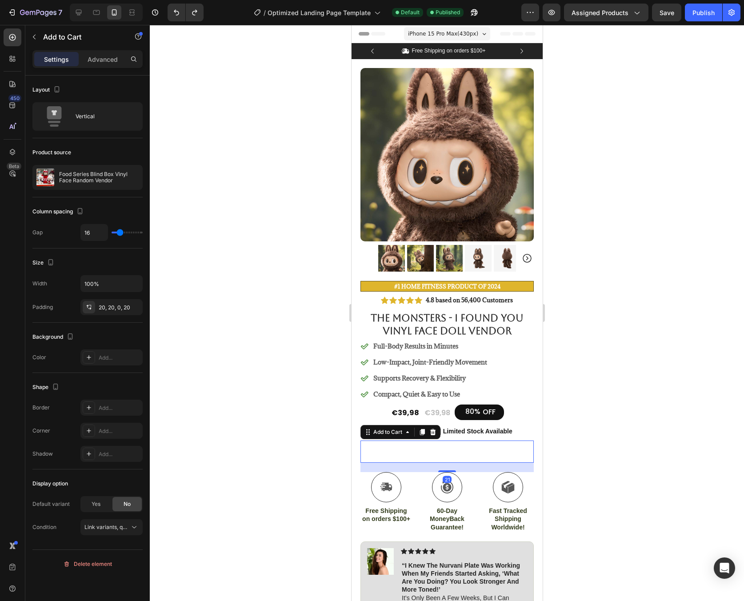
click at [398, 443] on button "Add to cart" at bounding box center [446, 451] width 173 height 22
click at [108, 62] on p "Advanced" at bounding box center [103, 59] width 30 height 9
click at [107, 60] on p "Advanced" at bounding box center [103, 59] width 30 height 9
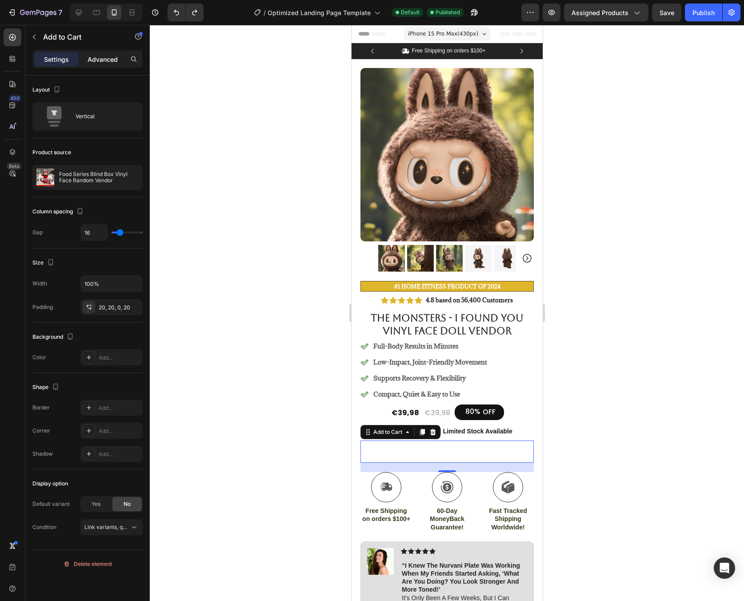
click at [107, 60] on p "Advanced" at bounding box center [103, 59] width 30 height 9
click at [107, 61] on p "Advanced" at bounding box center [103, 59] width 30 height 9
